Goal: Task Accomplishment & Management: Use online tool/utility

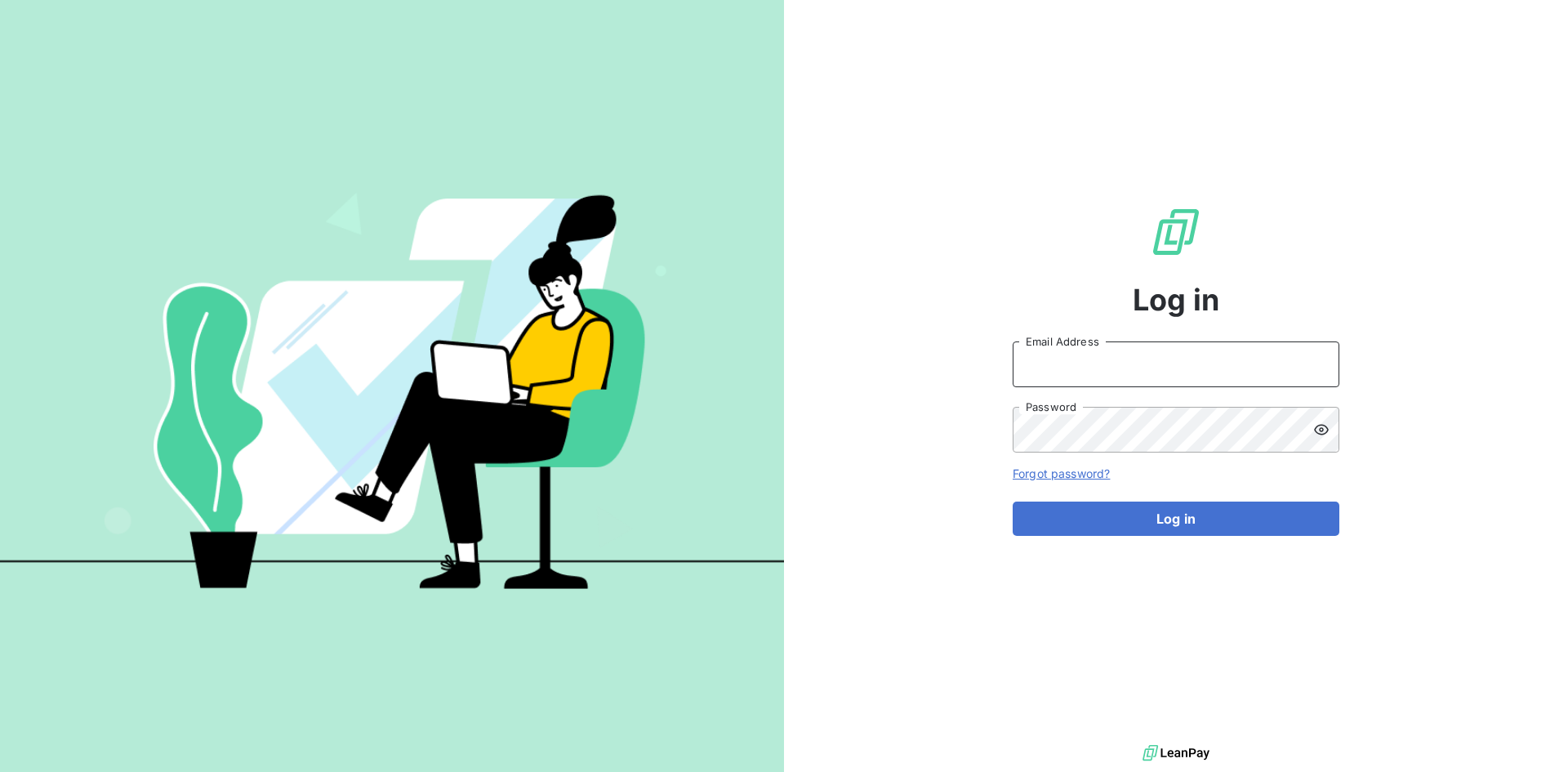
click at [1116, 356] on input "Email Address" at bounding box center [1176, 364] width 327 height 46
paste input "[PERSON_NAME][EMAIL_ADDRESS][PERSON_NAME][DOMAIN_NAME]"
type input "[PERSON_NAME][EMAIL_ADDRESS][PERSON_NAME][DOMAIN_NAME]"
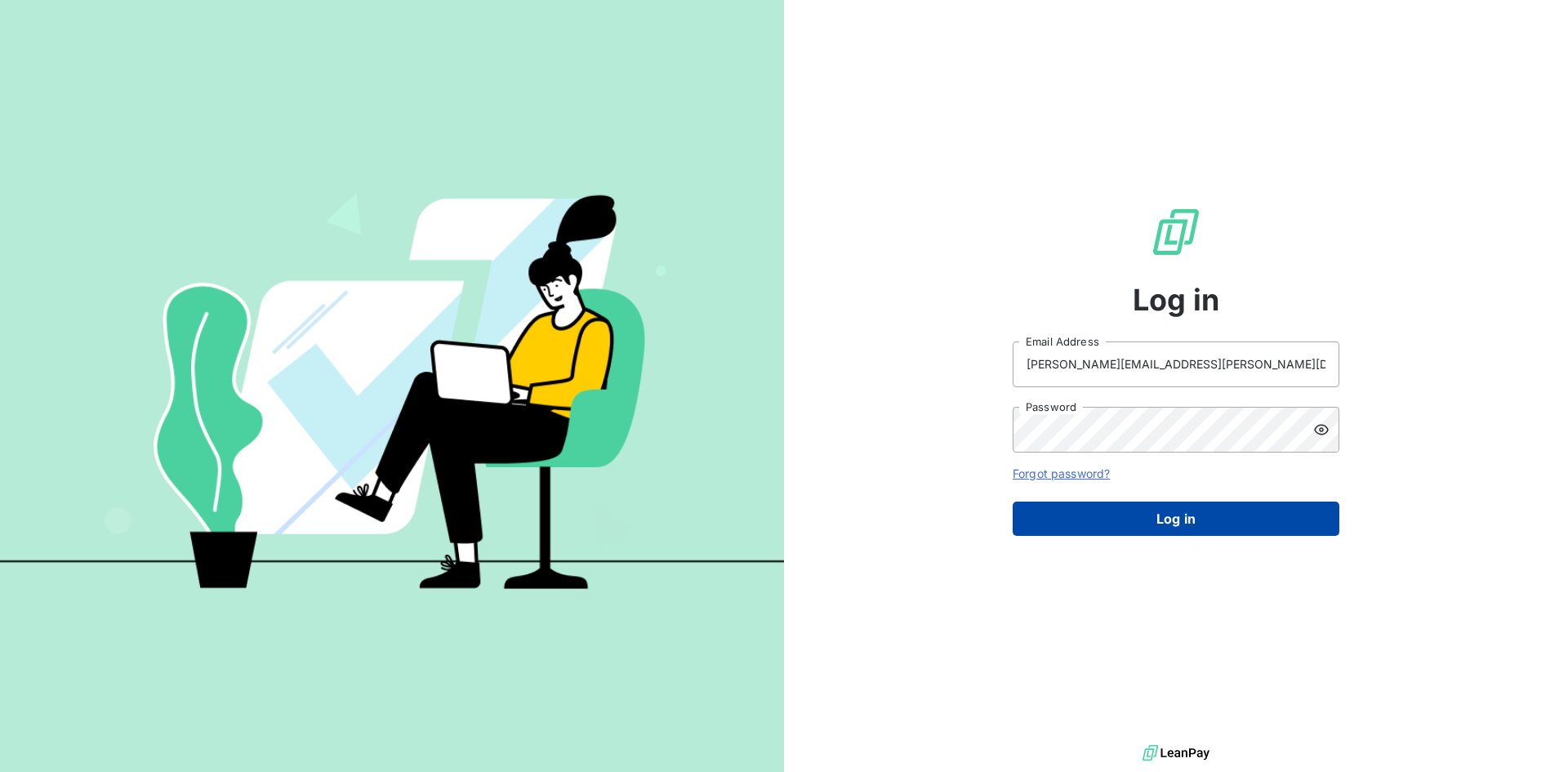
click at [1124, 517] on button "Log in" at bounding box center [1176, 518] width 327 height 34
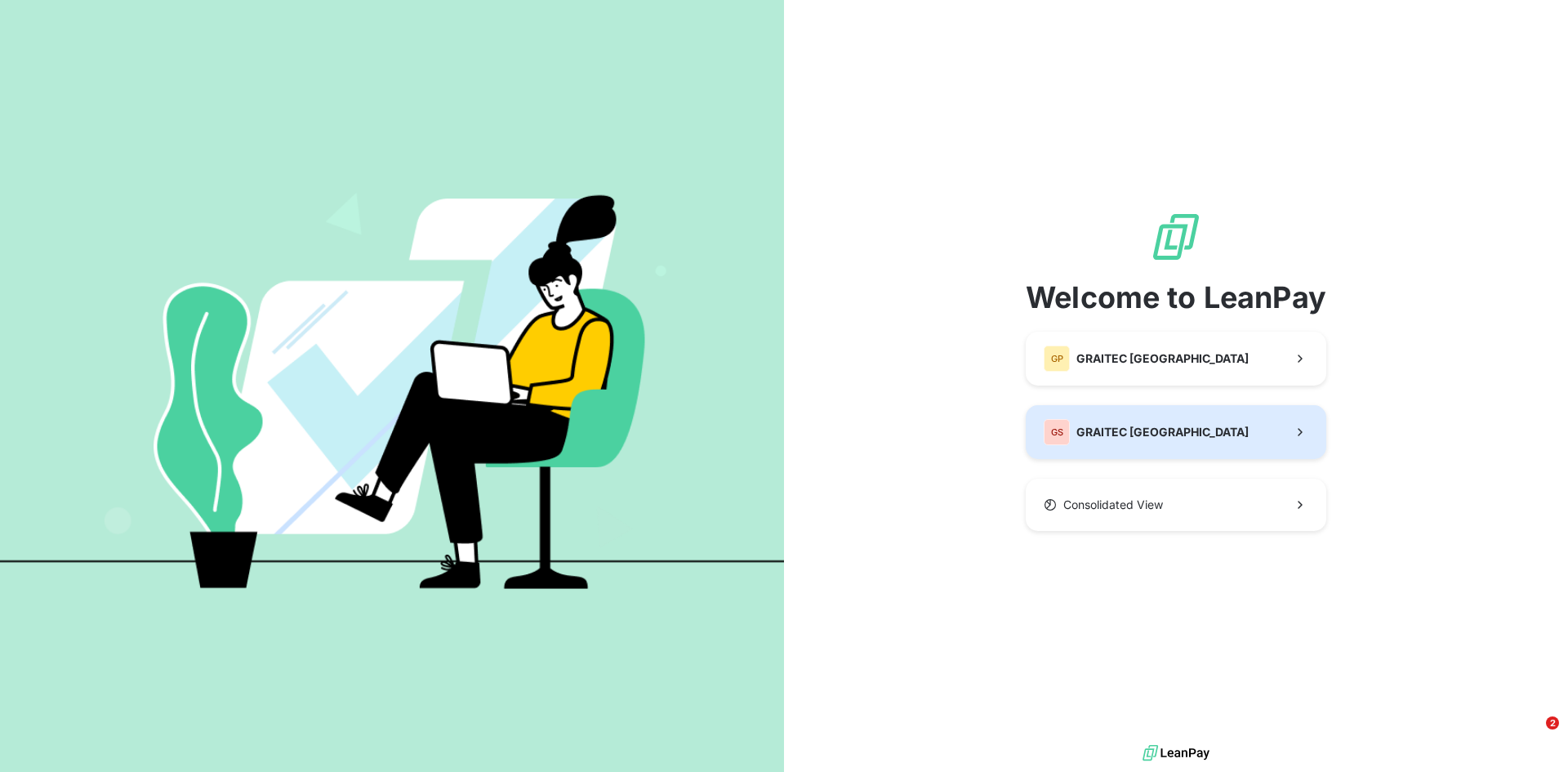
click at [1132, 425] on span "GRAITEC [GEOGRAPHIC_DATA]" at bounding box center [1162, 432] width 172 height 17
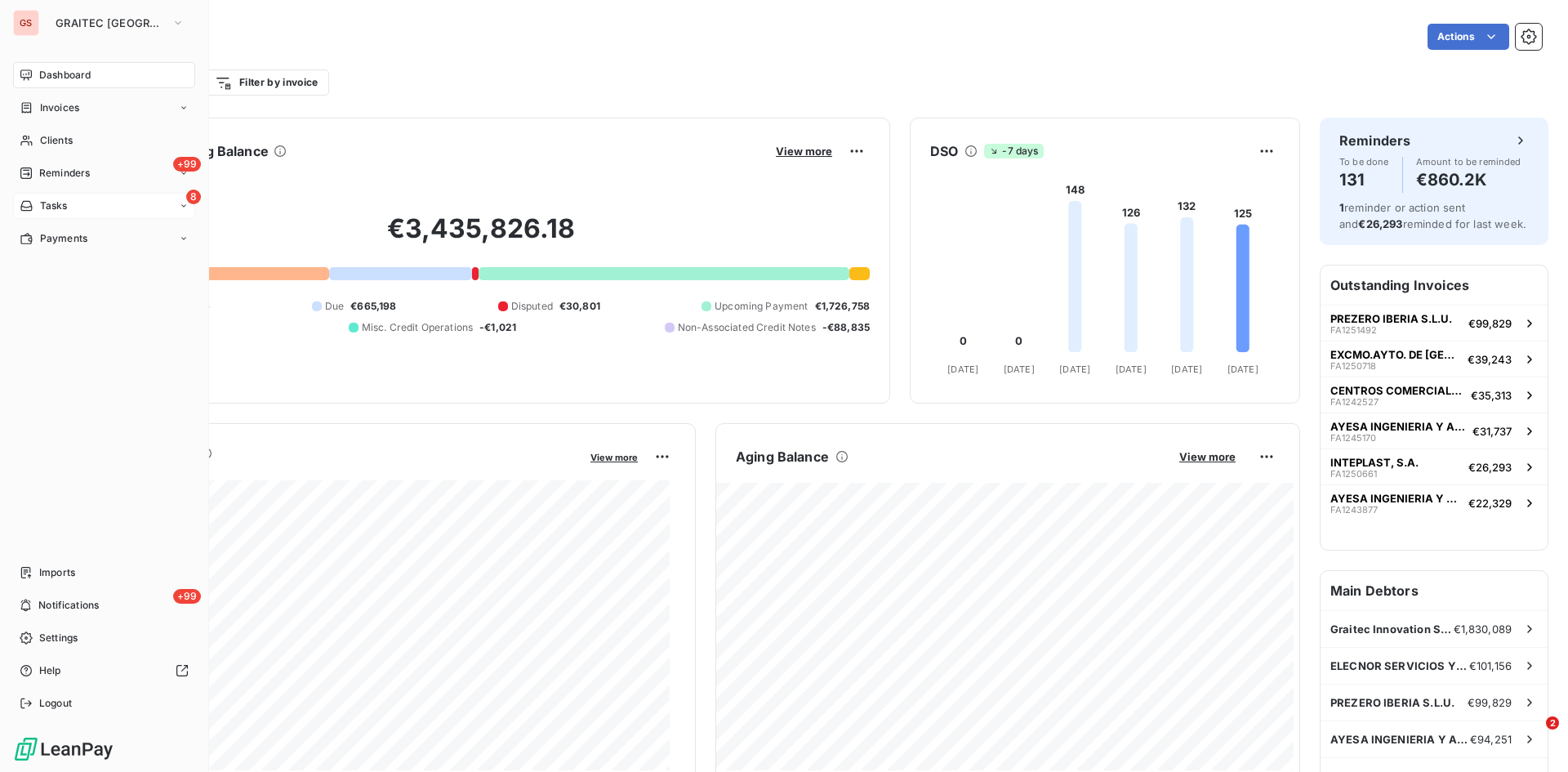
click at [45, 207] on span "Tasks" at bounding box center [53, 206] width 27 height 15
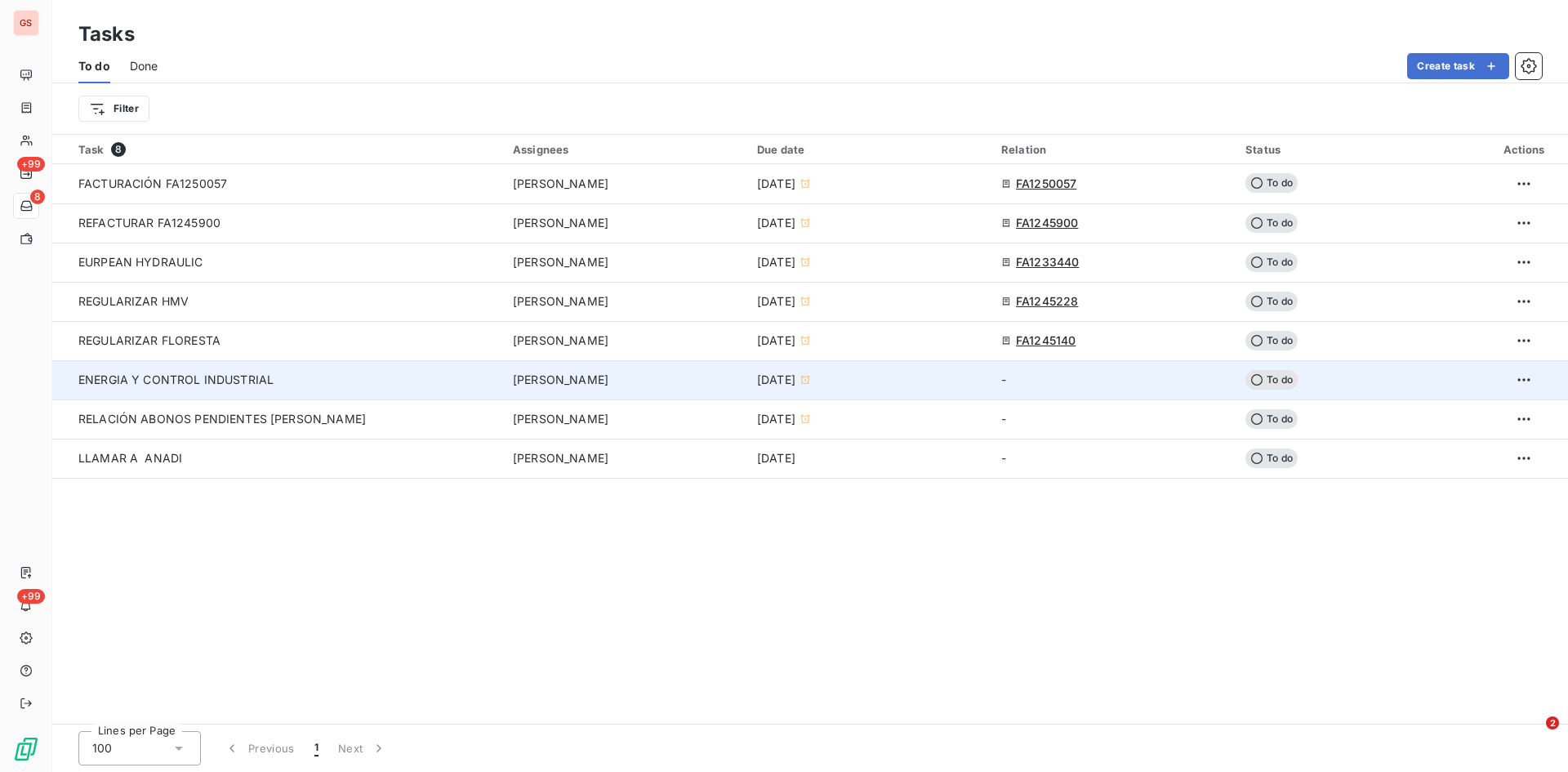
click at [213, 371] on div "ENERGIA Y CONTROL INDUSTRIAL" at bounding box center [234, 380] width 313 height 17
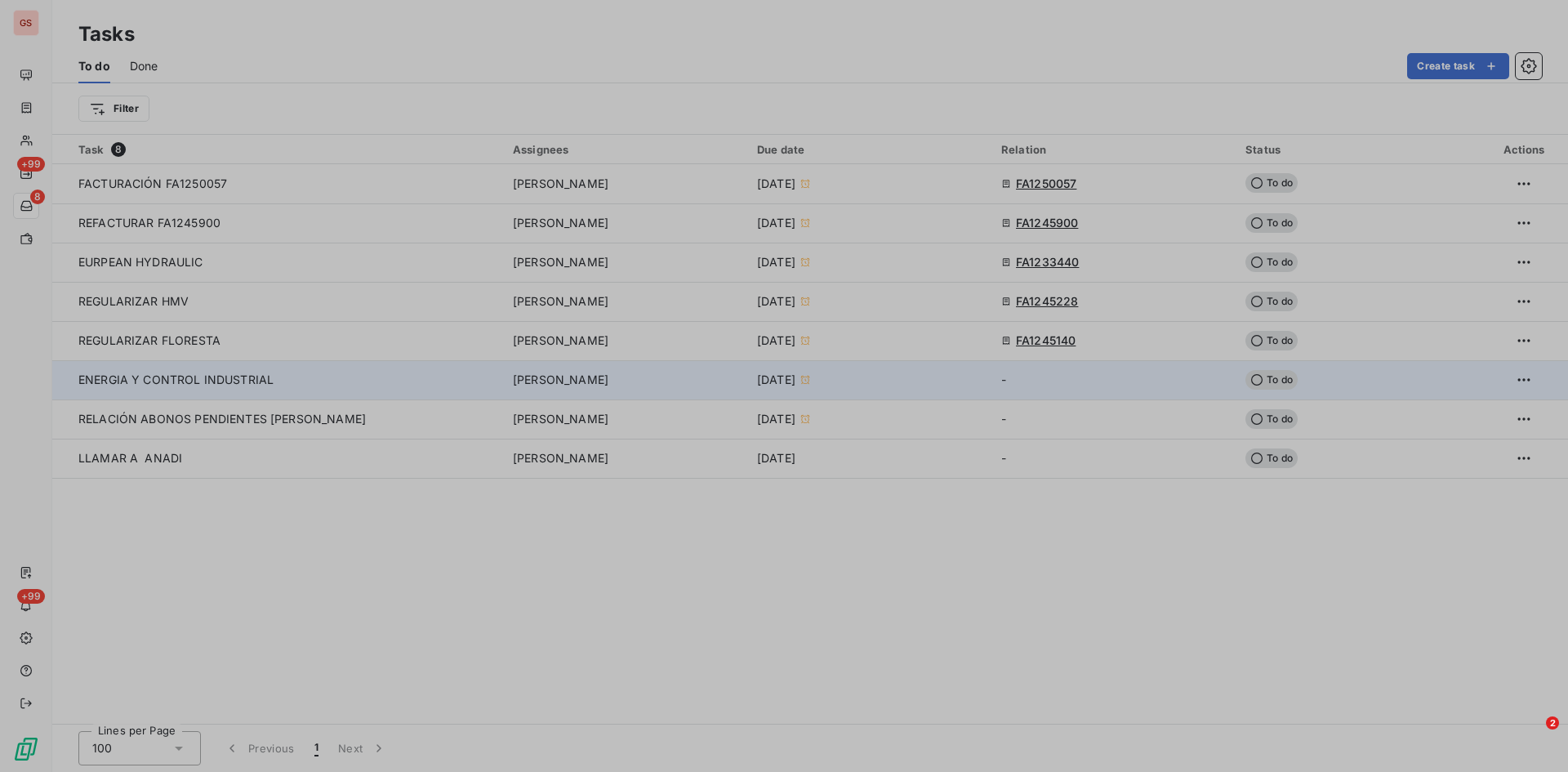
type input "[DATE]"
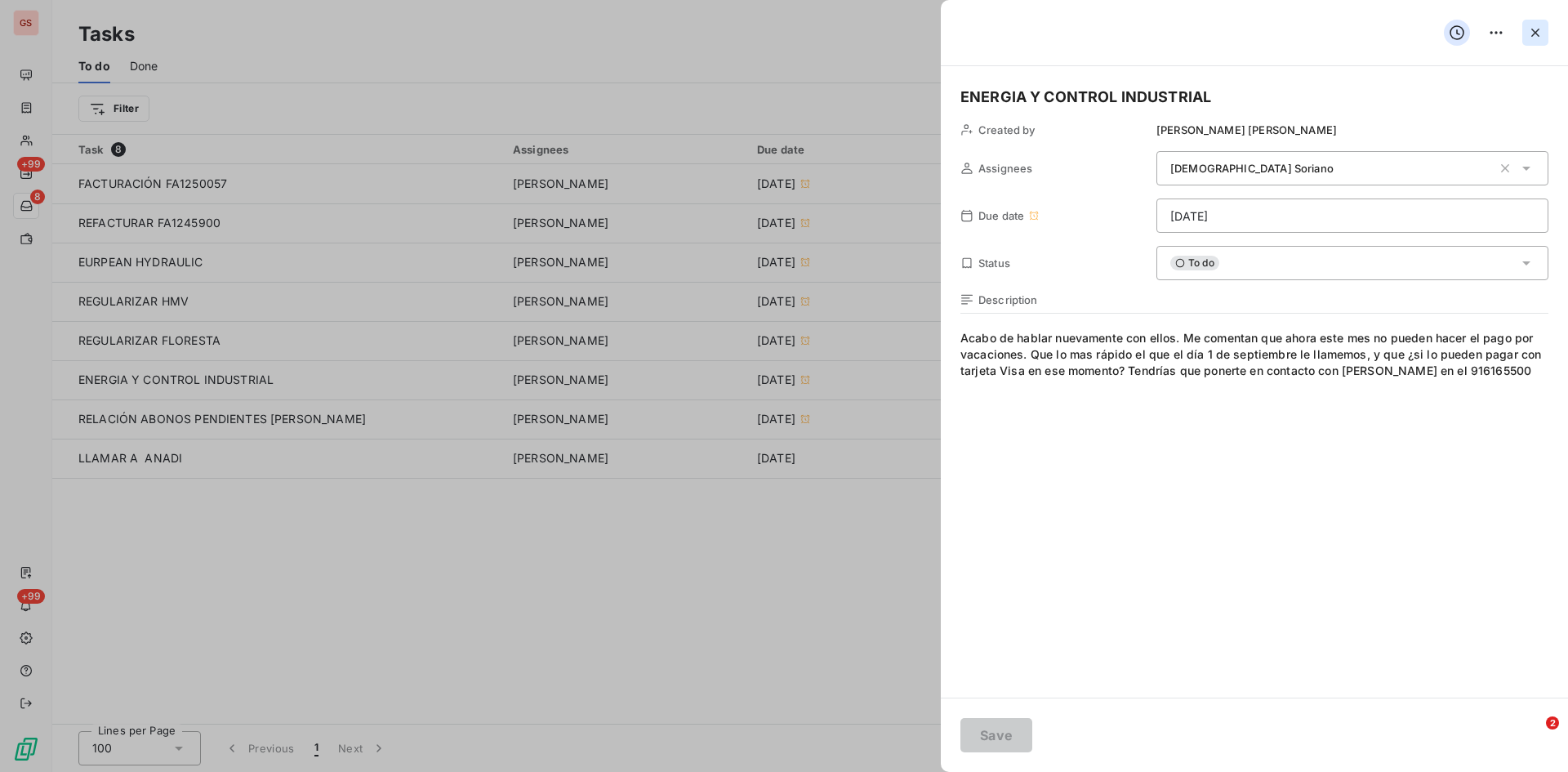
click at [1536, 35] on icon "button" at bounding box center [1536, 32] width 17 height 17
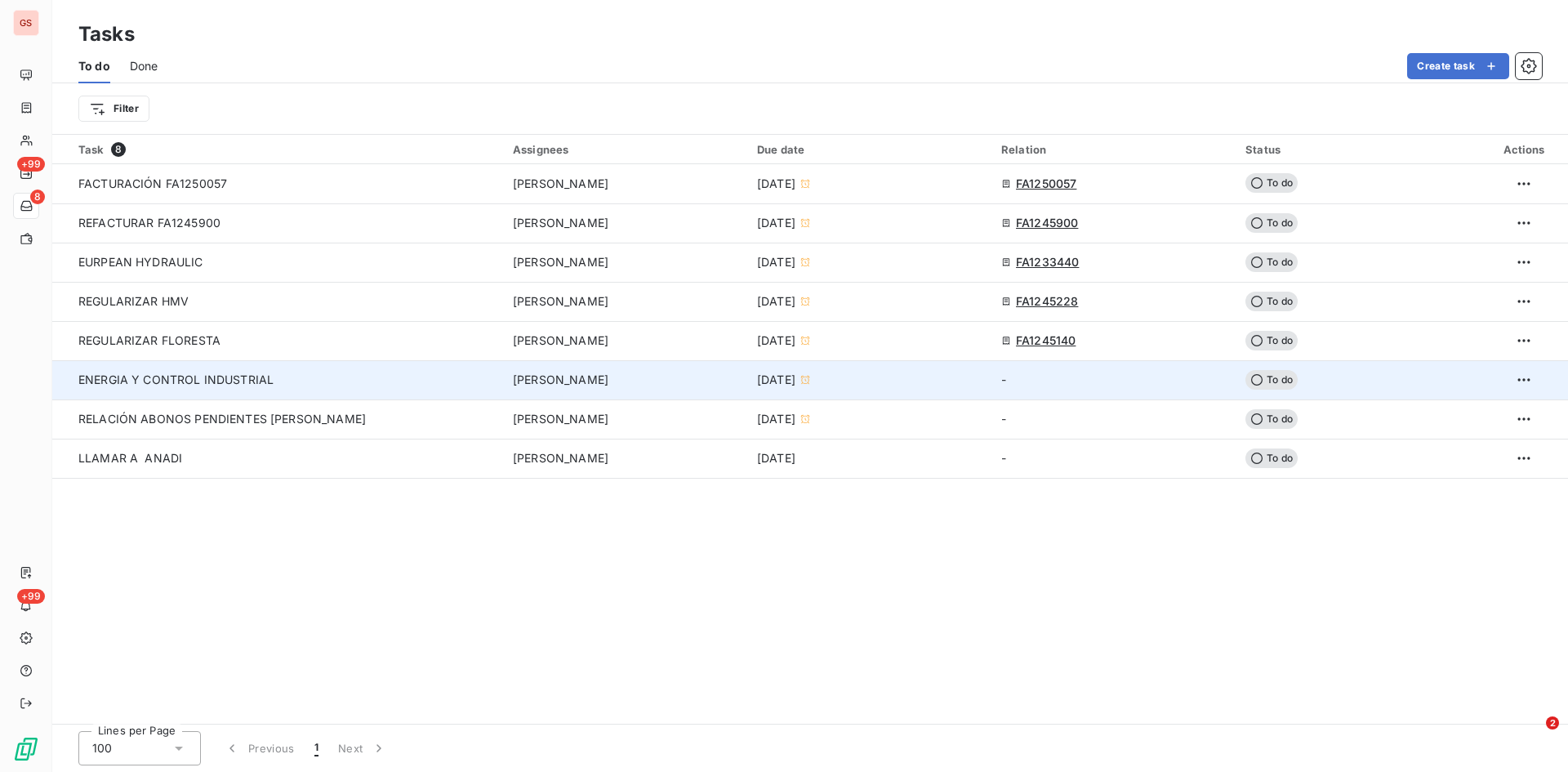
click at [210, 375] on span "ENERGIA Y CONTROL INDUSTRIAL" at bounding box center [175, 379] width 195 height 14
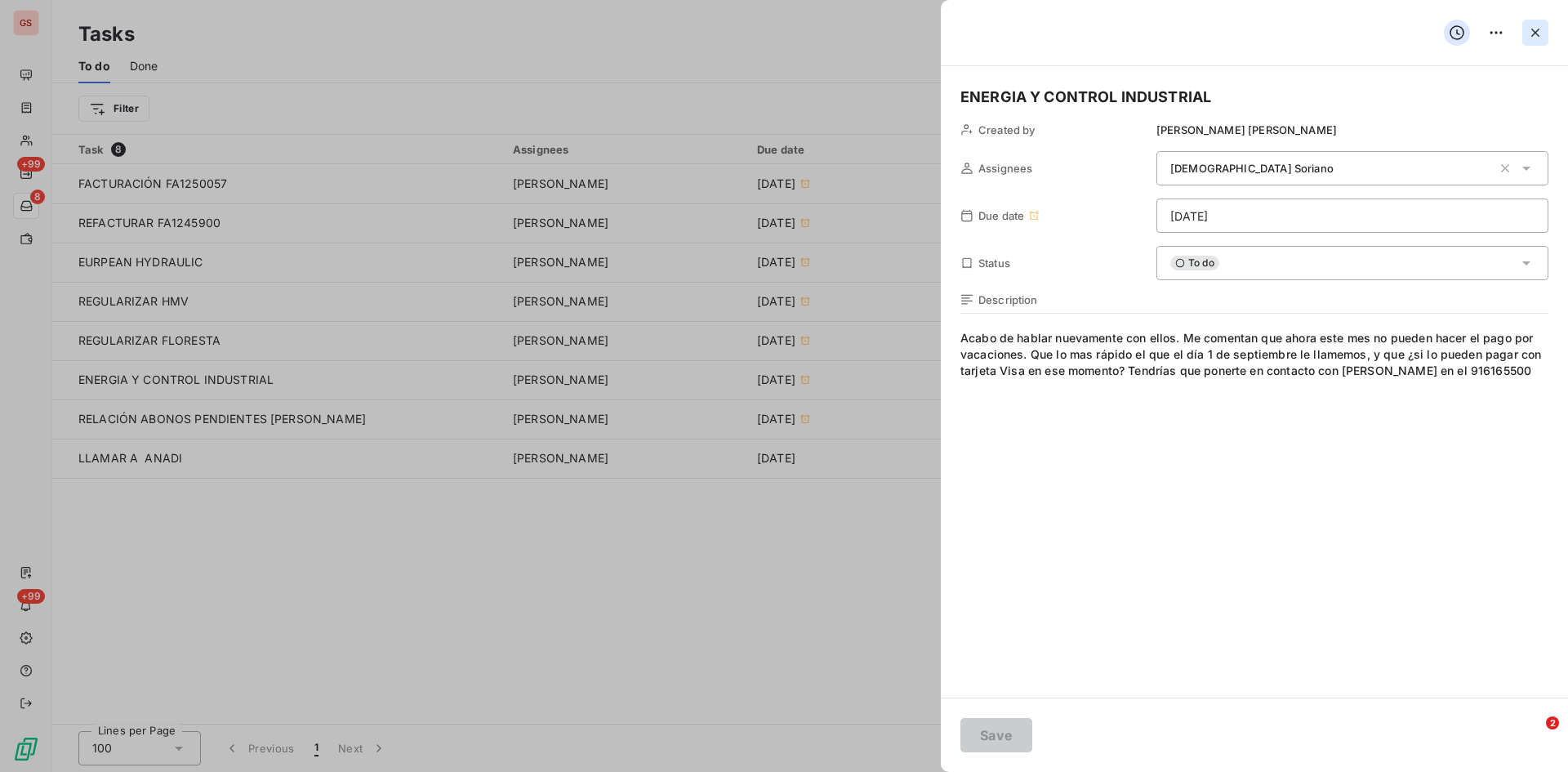
click at [1536, 36] on icon "button" at bounding box center [1536, 32] width 17 height 17
